Goal: Use online tool/utility: Utilize a website feature to perform a specific function

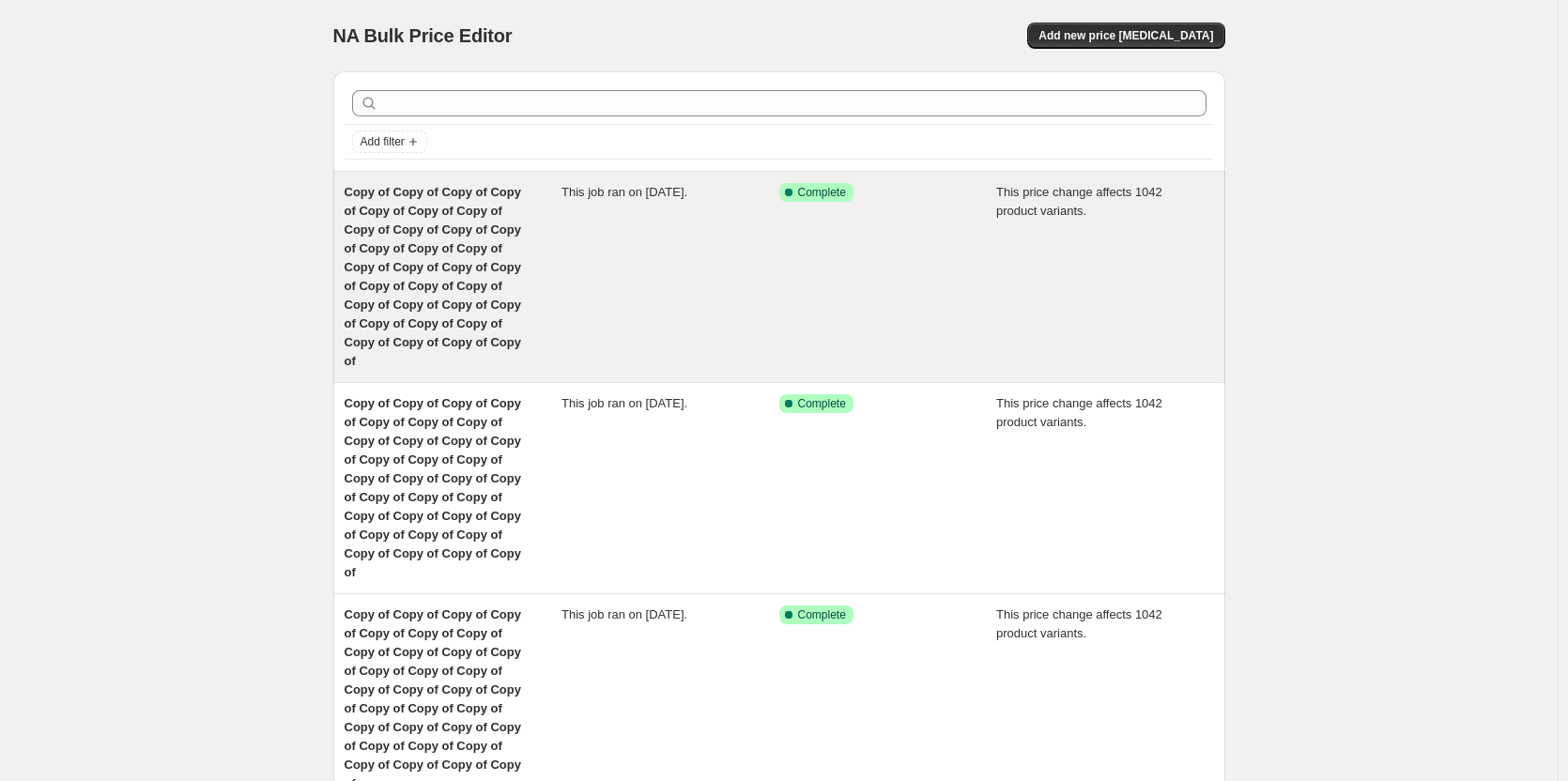
click at [521, 235] on span "Copy of Copy of Copy of Copy of Copy of Copy of Copy of Copy of Copy of Copy of…" at bounding box center [432, 277] width 176 height 183
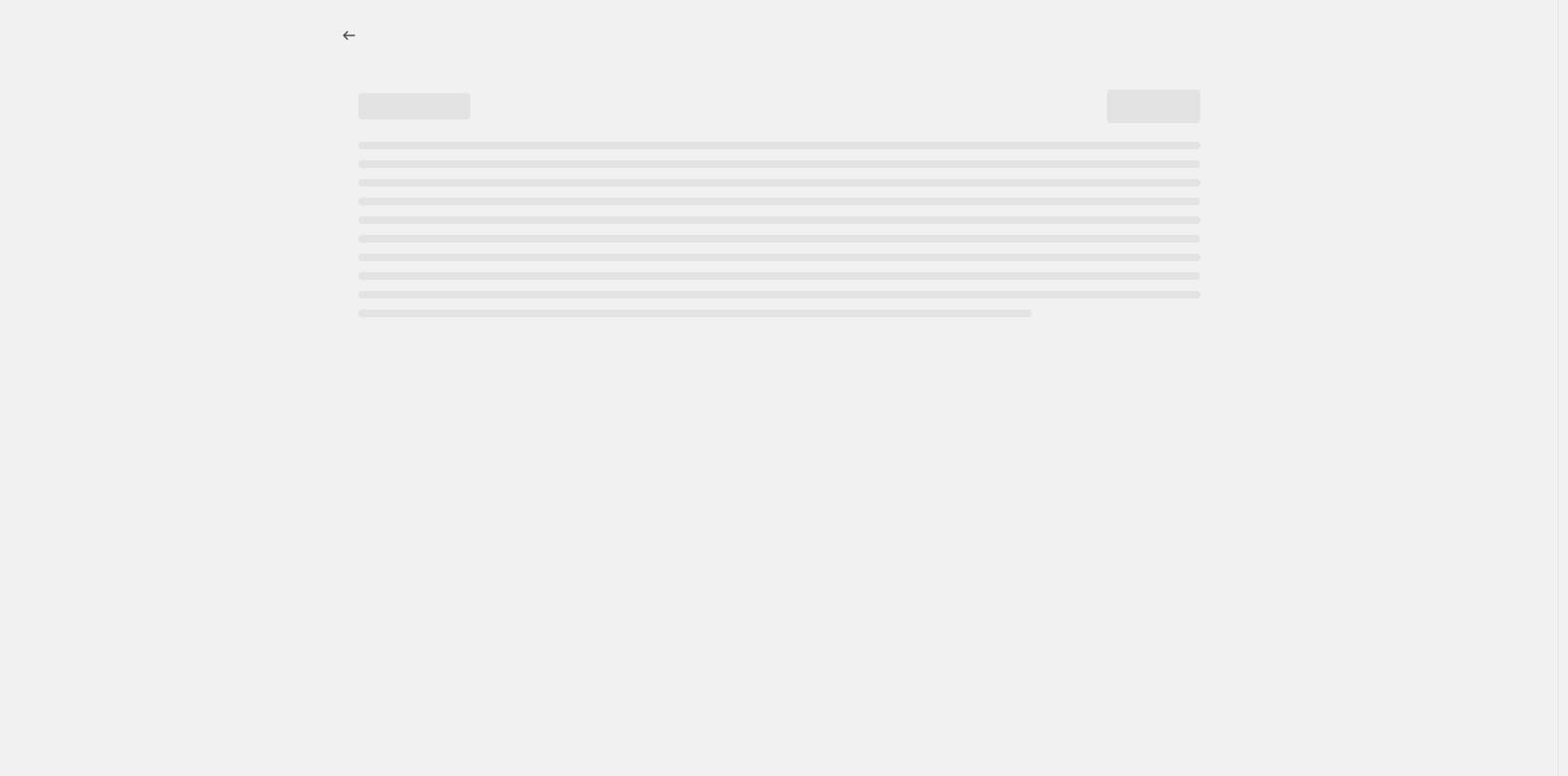
select select "margin"
select select "remove"
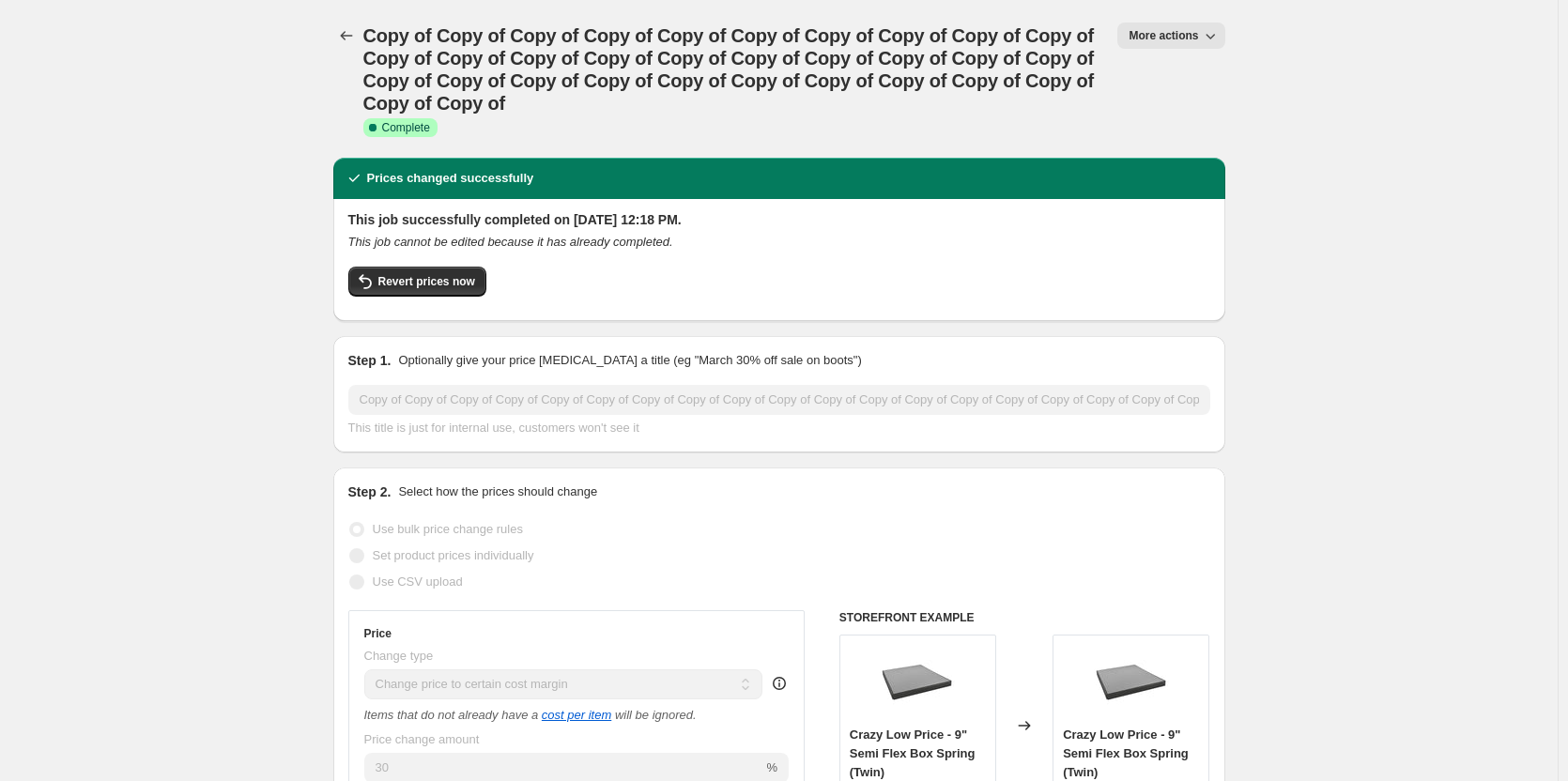
click at [1198, 36] on span "More actions" at bounding box center [1162, 35] width 70 height 15
click at [1200, 103] on span "Copy to new job" at bounding box center [1180, 106] width 88 height 14
select select "margin"
select select "remove"
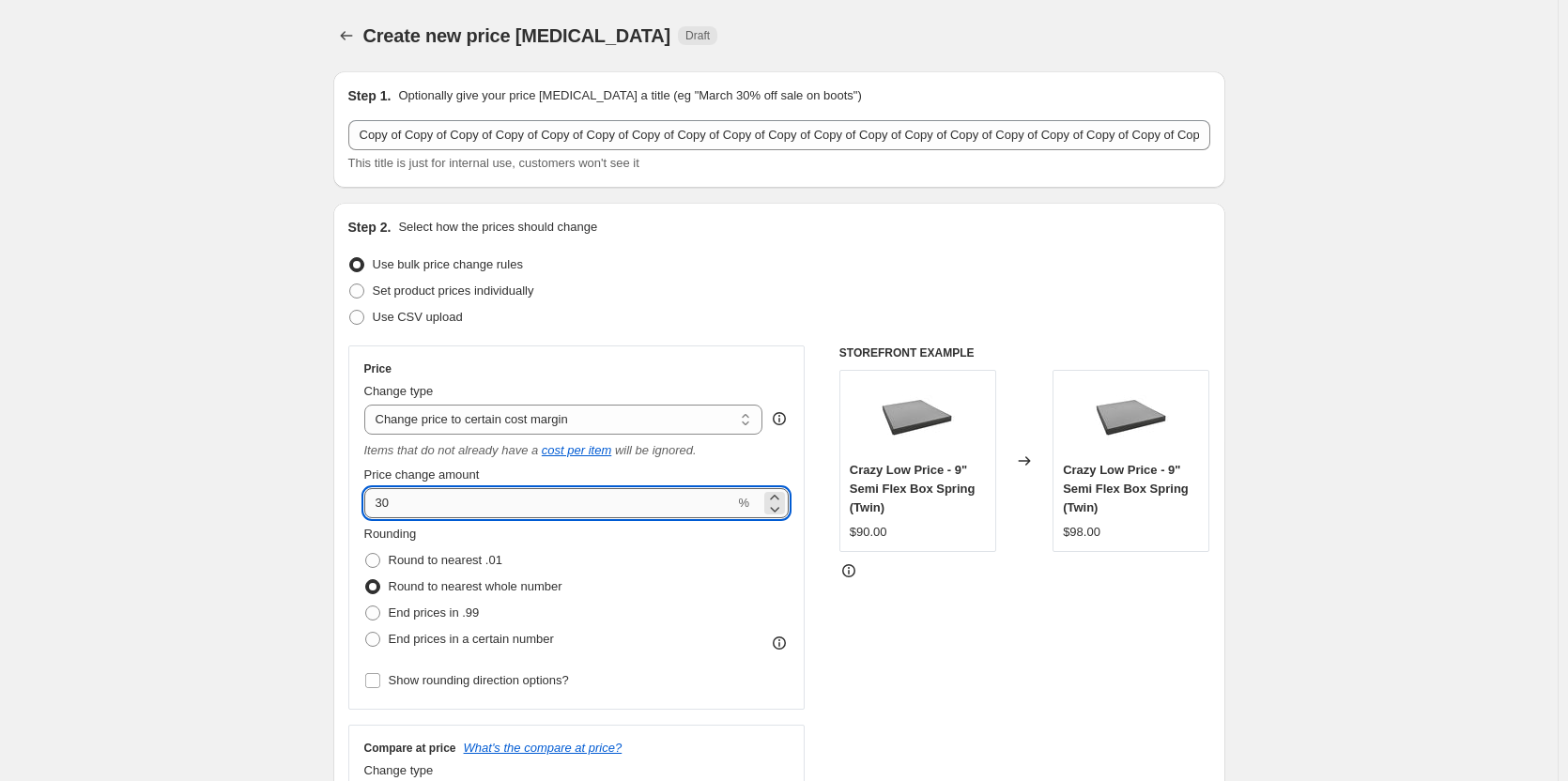
click at [421, 499] on input "30" at bounding box center [549, 503] width 371 height 31
type input "3"
type input "33.33"
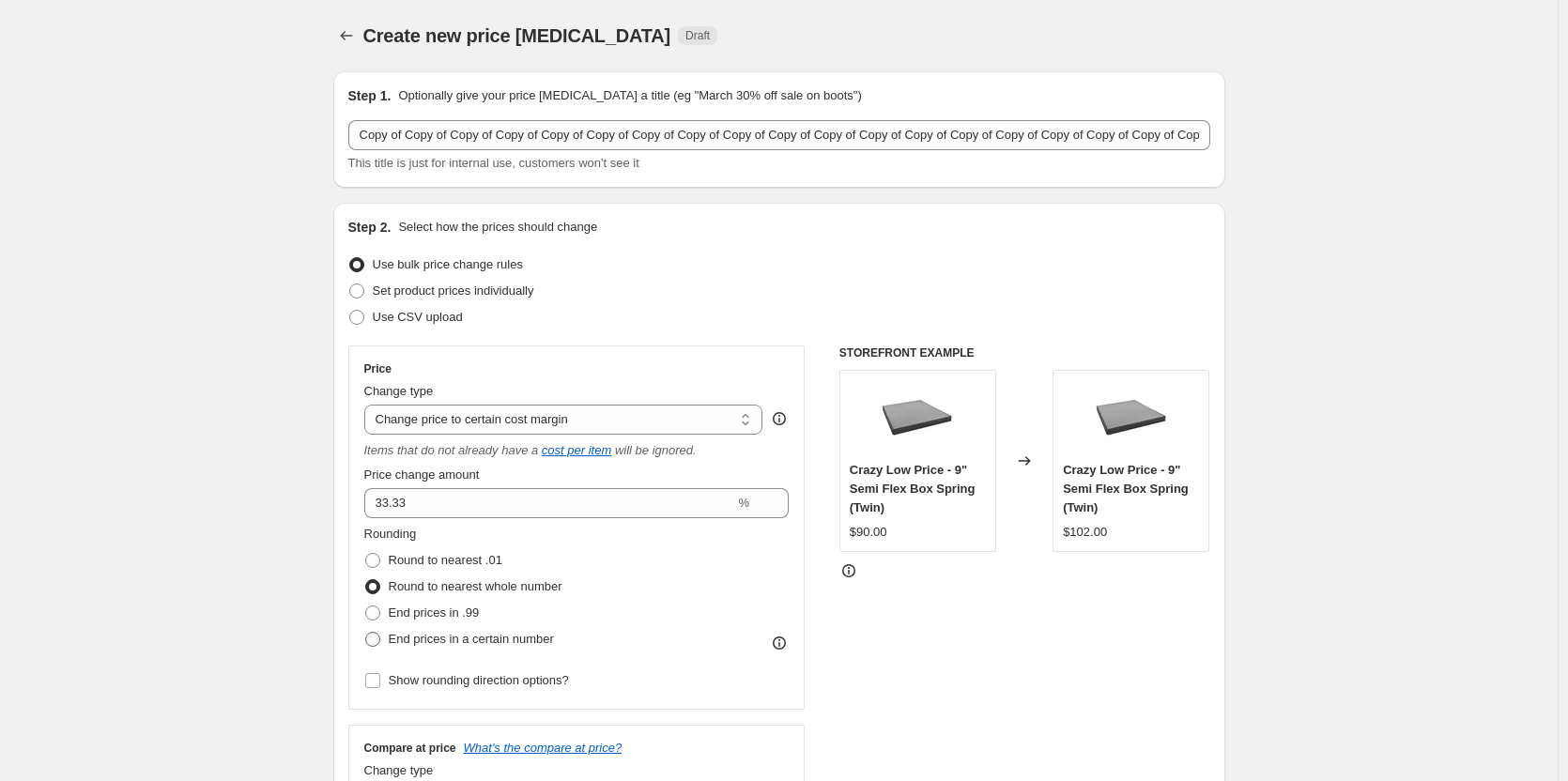
click at [373, 637] on span at bounding box center [372, 639] width 15 height 15
click at [366, 633] on input "End prices in a certain number" at bounding box center [365, 632] width 1 height 1
radio input "true"
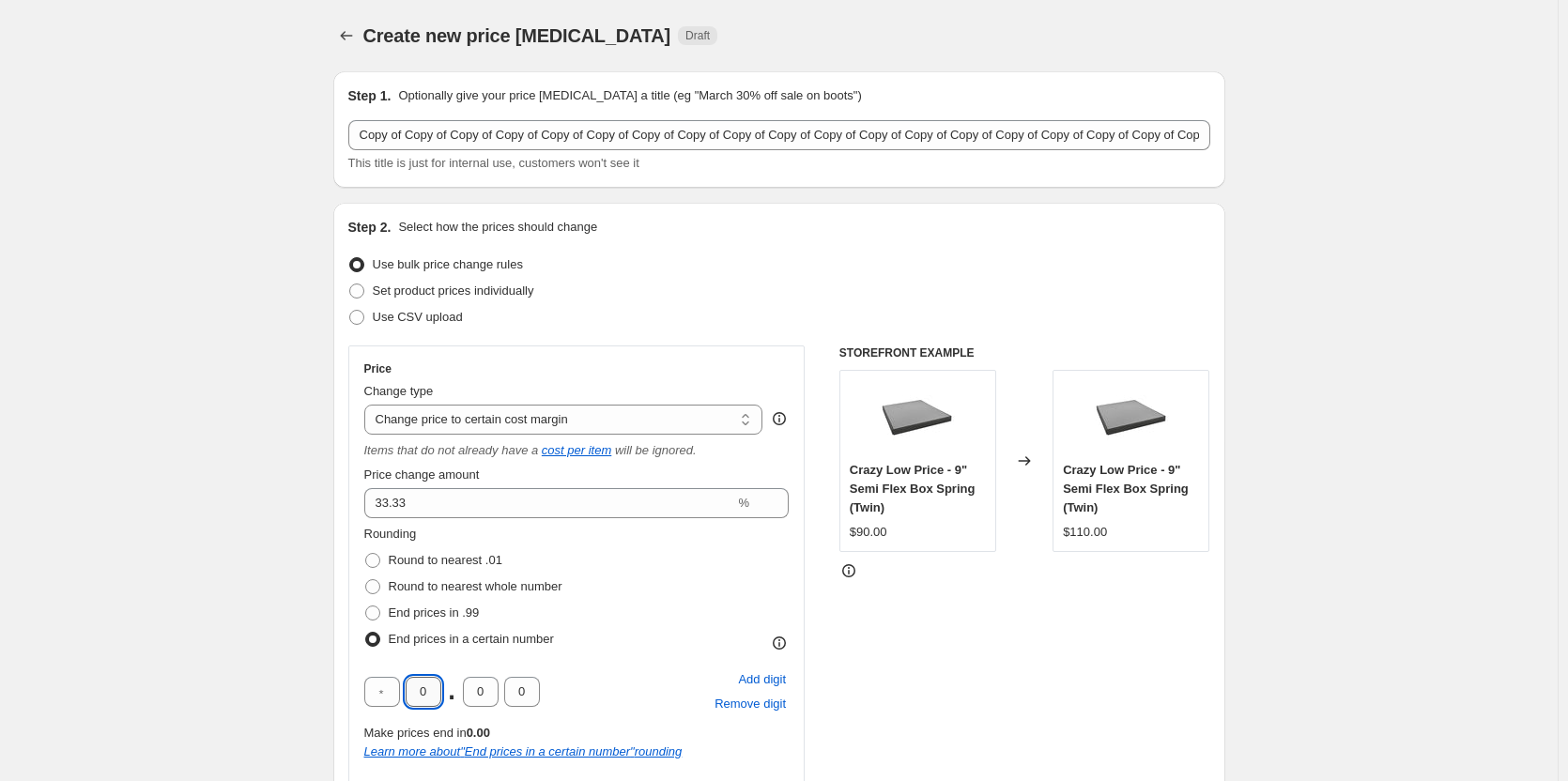
click at [440, 692] on input "0" at bounding box center [423, 692] width 35 height 31
type input "8"
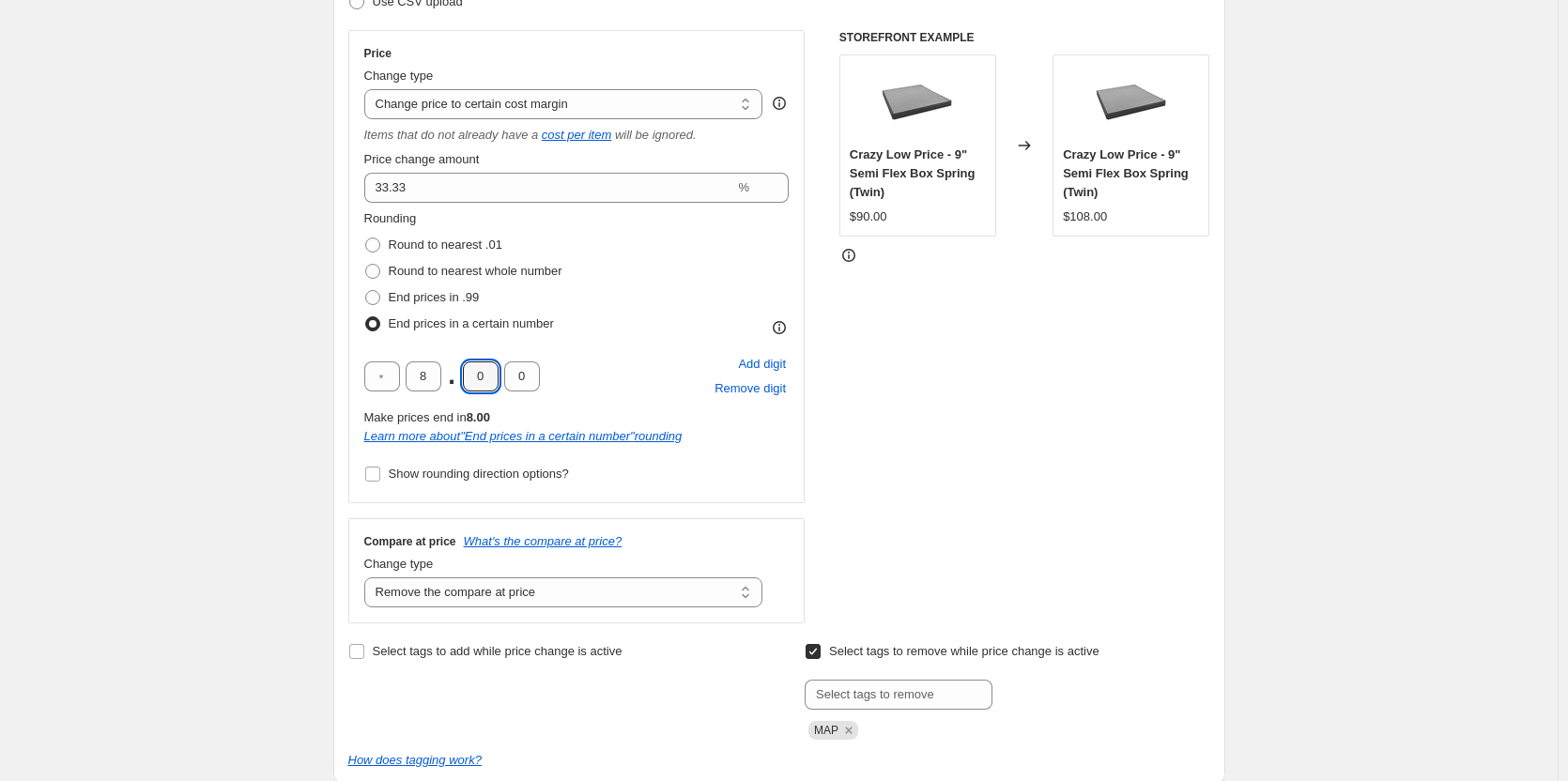
scroll to position [331, 0]
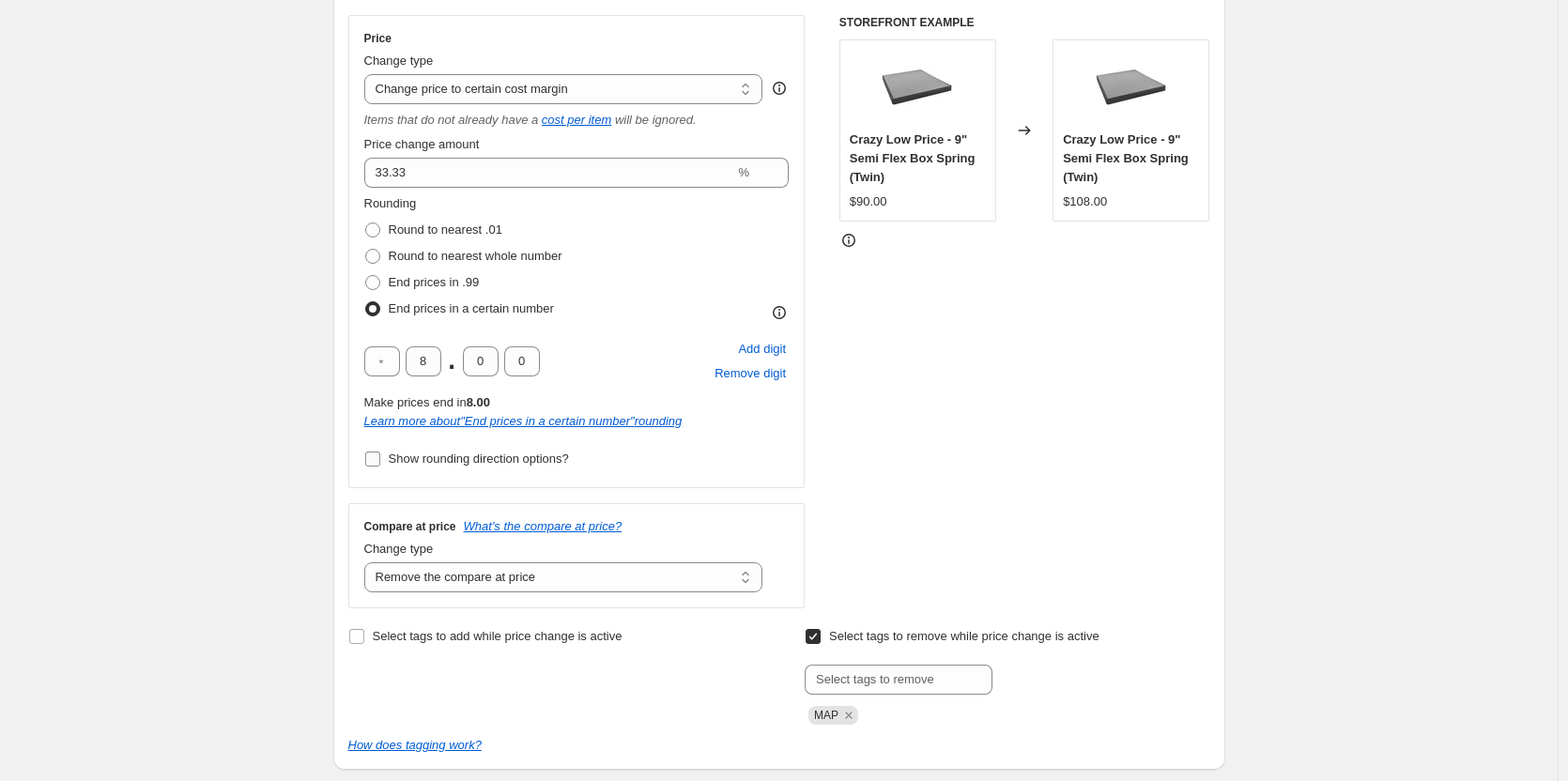
click at [370, 457] on input "Show rounding direction options?" at bounding box center [372, 459] width 15 height 15
checkbox input "true"
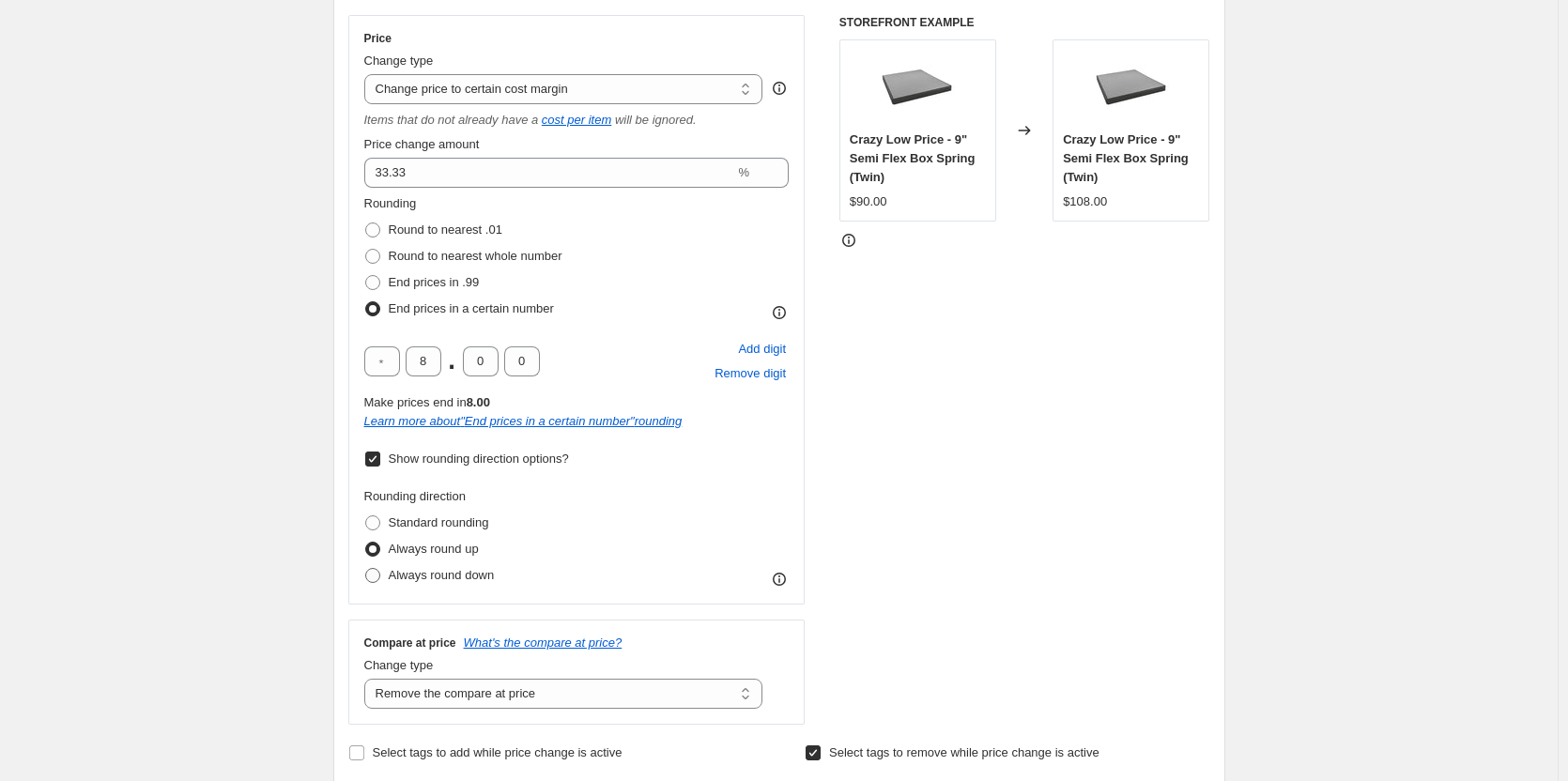
click at [374, 584] on label "Always round down" at bounding box center [429, 575] width 131 height 27
click at [366, 569] on input "Always round down" at bounding box center [365, 568] width 1 height 1
radio input "true"
click at [666, 535] on div "Rounding direction Standard rounding Always round up Always round down" at bounding box center [577, 538] width 425 height 101
click at [931, 495] on div "STOREFRONT EXAMPLE Crazy Low Price - 9" Semi Flex Box Spring (Twin) $90.00 Chan…" at bounding box center [1025, 369] width 371 height 710
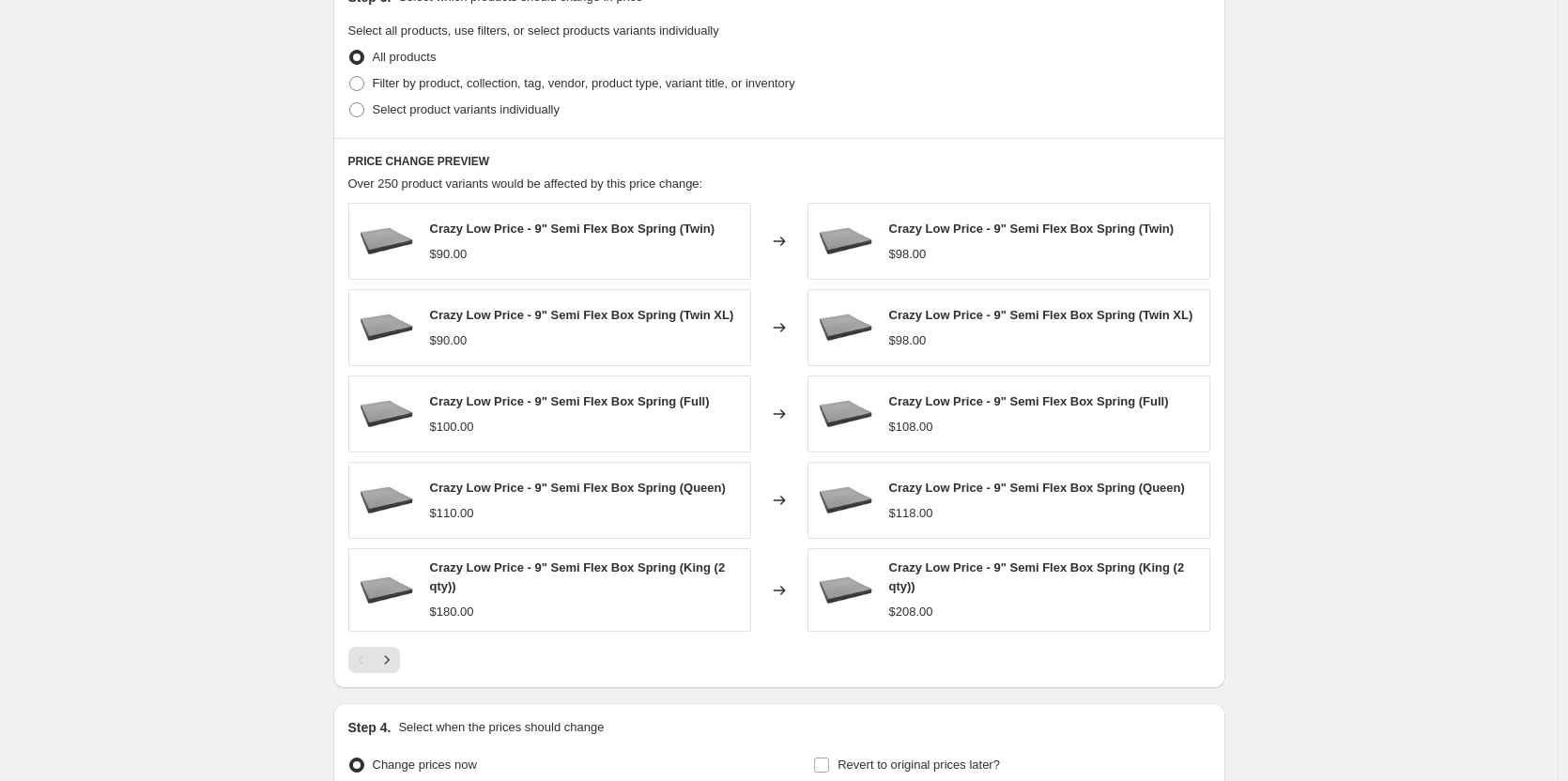
scroll to position [1459, 0]
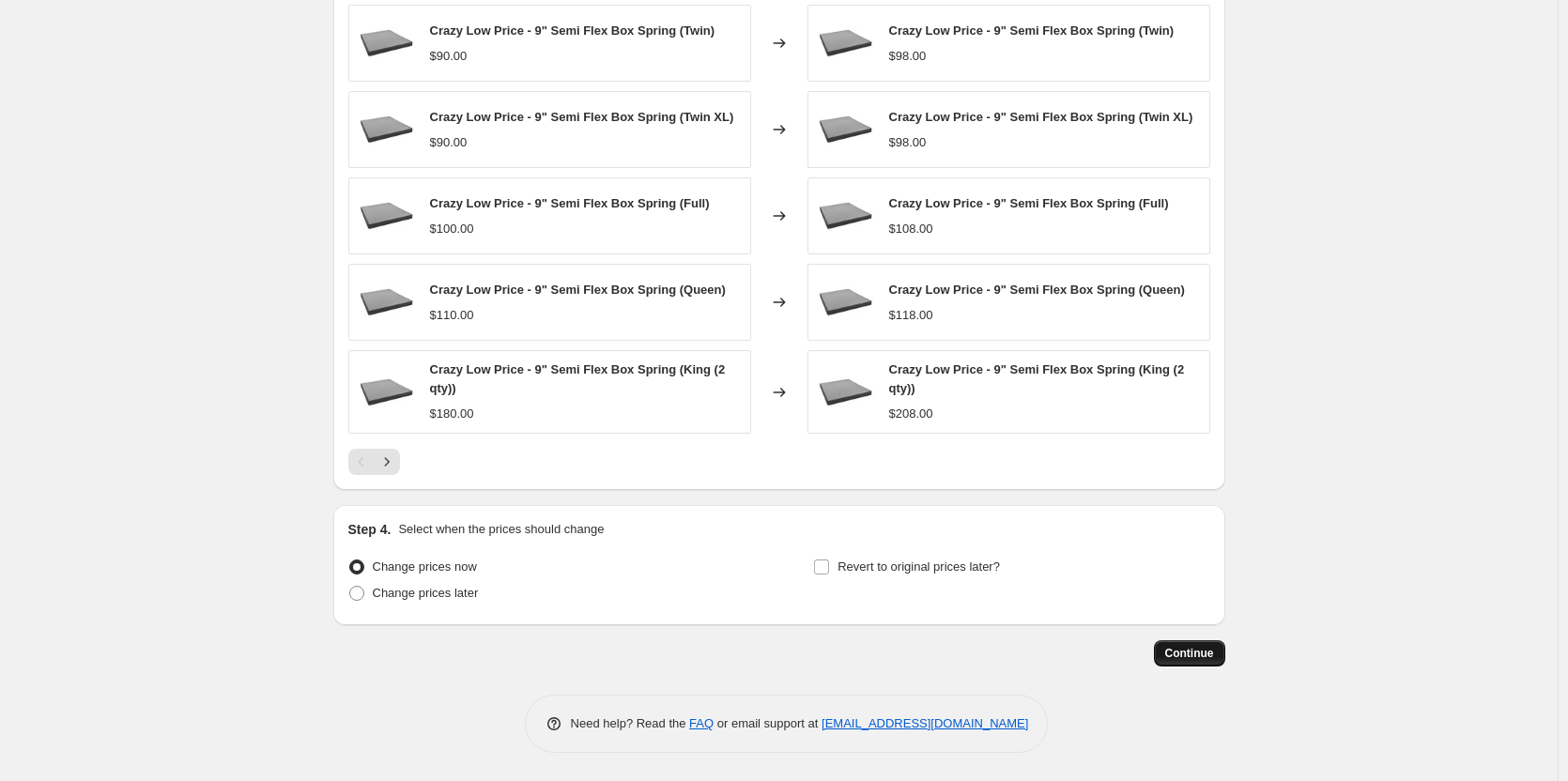
drag, startPoint x: 1197, startPoint y: 637, endPoint x: 1190, endPoint y: 651, distance: 15.7
click at [1190, 652] on span "Continue" at bounding box center [1189, 653] width 49 height 15
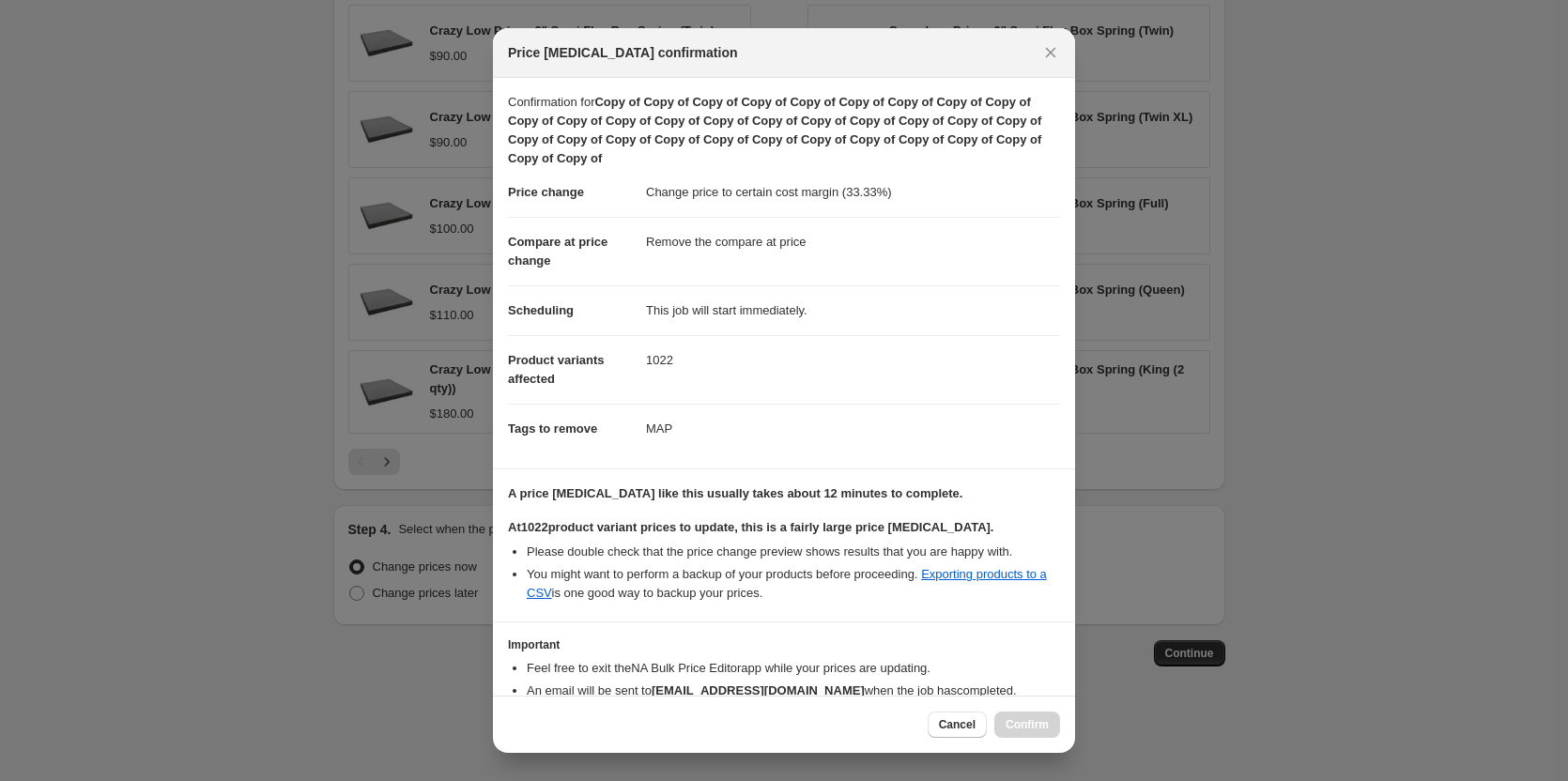
scroll to position [103, 0]
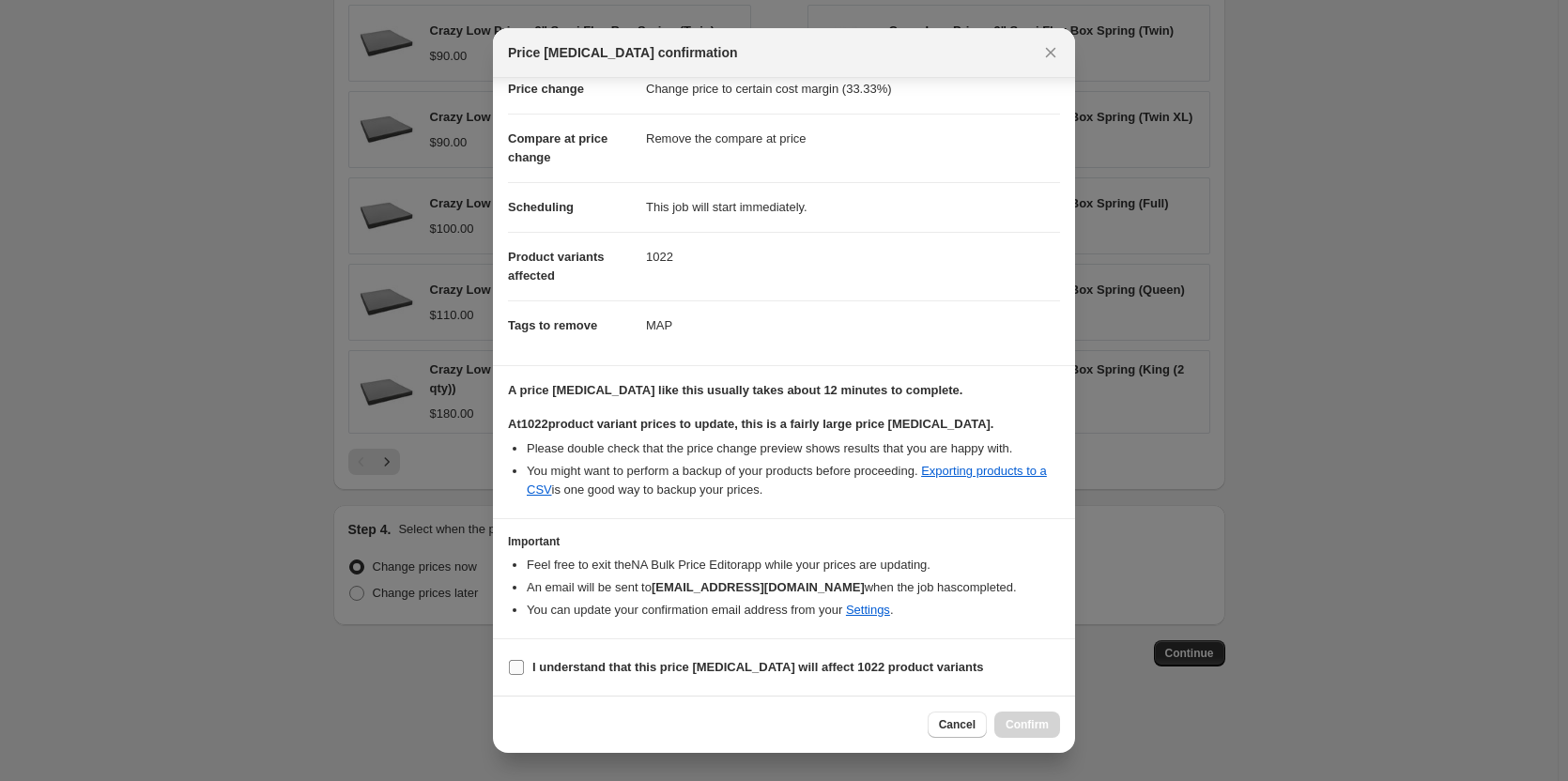
click at [516, 668] on input "I understand that this price [MEDICAL_DATA] will affect 1022 product variants" at bounding box center [516, 667] width 15 height 15
checkbox input "true"
click at [1020, 719] on span "Confirm" at bounding box center [1027, 725] width 43 height 15
type input "Copy of Copy of Copy of Copy of Copy of Copy of Copy of Copy of Copy of Copy of…"
